Goal: Find contact information: Obtain details needed to contact an individual or organization

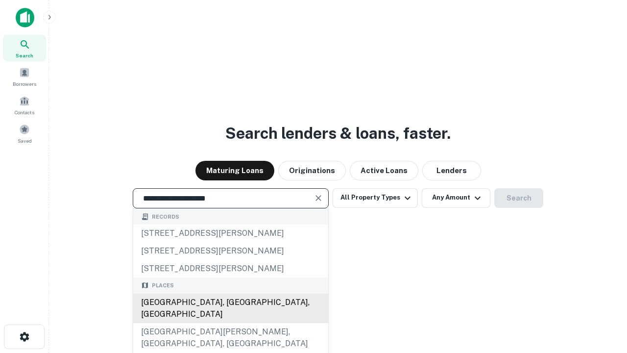
click at [230, 323] on div "[GEOGRAPHIC_DATA], [GEOGRAPHIC_DATA], [GEOGRAPHIC_DATA]" at bounding box center [230, 308] width 195 height 29
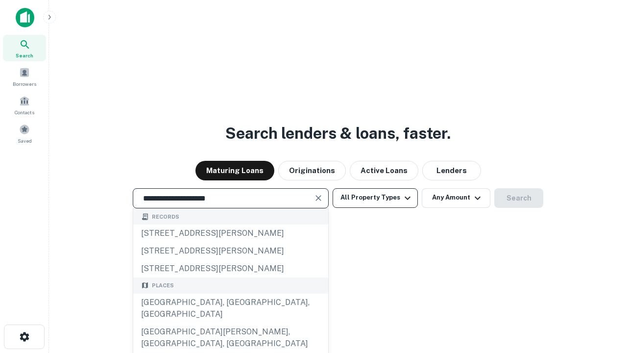
type input "**********"
click at [375, 198] on button "All Property Types" at bounding box center [375, 198] width 85 height 20
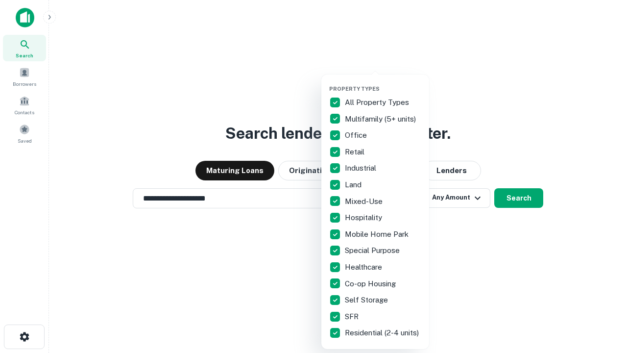
click at [383, 82] on button "button" at bounding box center [383, 82] width 108 height 0
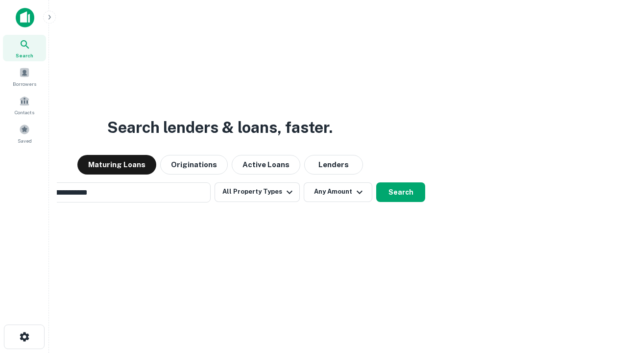
scroll to position [15, 0]
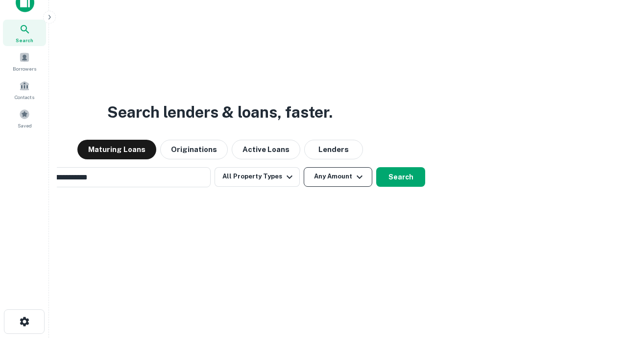
click at [304, 167] on button "Any Amount" at bounding box center [338, 177] width 69 height 20
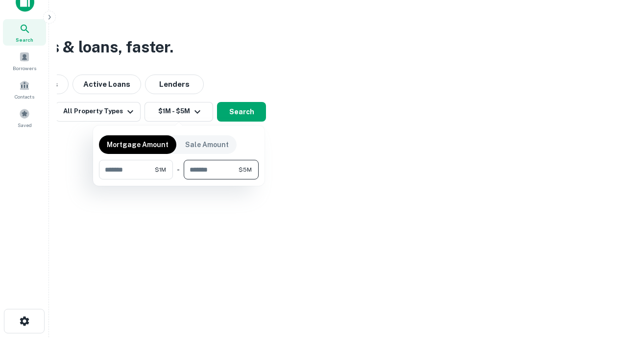
type input "*******"
click at [179, 179] on button "button" at bounding box center [179, 179] width 160 height 0
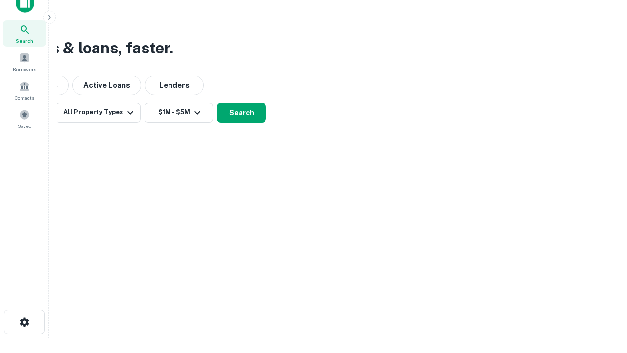
scroll to position [6, 181]
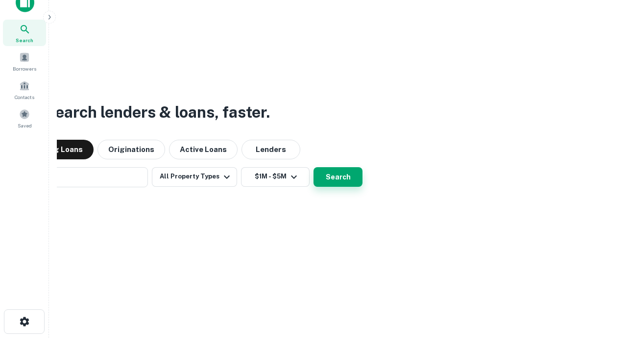
click at [314, 167] on button "Search" at bounding box center [338, 177] width 49 height 20
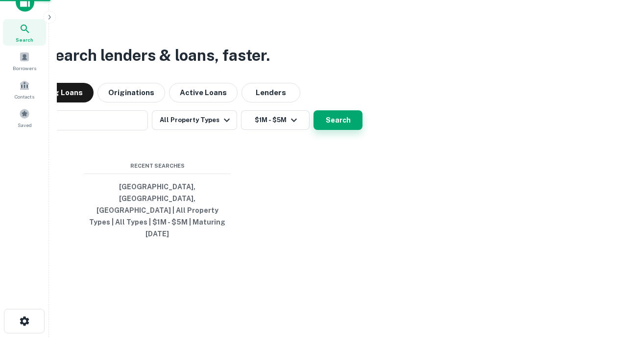
scroll to position [26, 277]
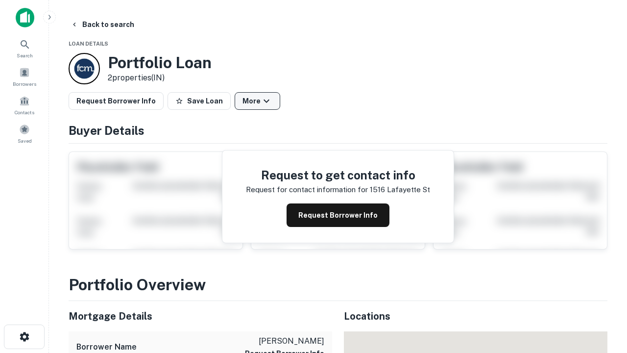
click at [257, 101] on button "More" at bounding box center [258, 101] width 46 height 18
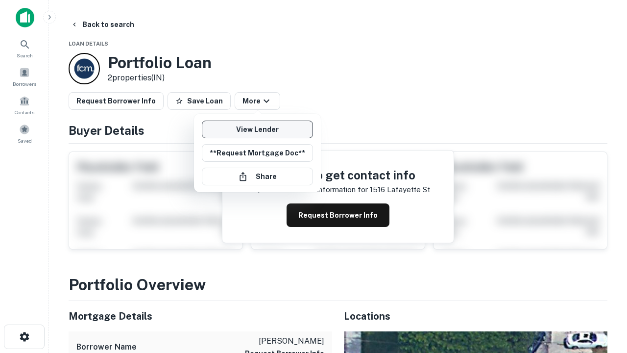
click at [257, 129] on link "View Lender" at bounding box center [257, 130] width 111 height 18
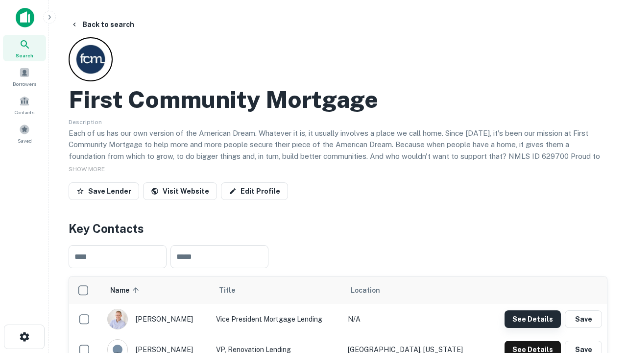
click at [533, 319] on button "See Details" at bounding box center [533, 319] width 56 height 18
